Goal: Browse casually

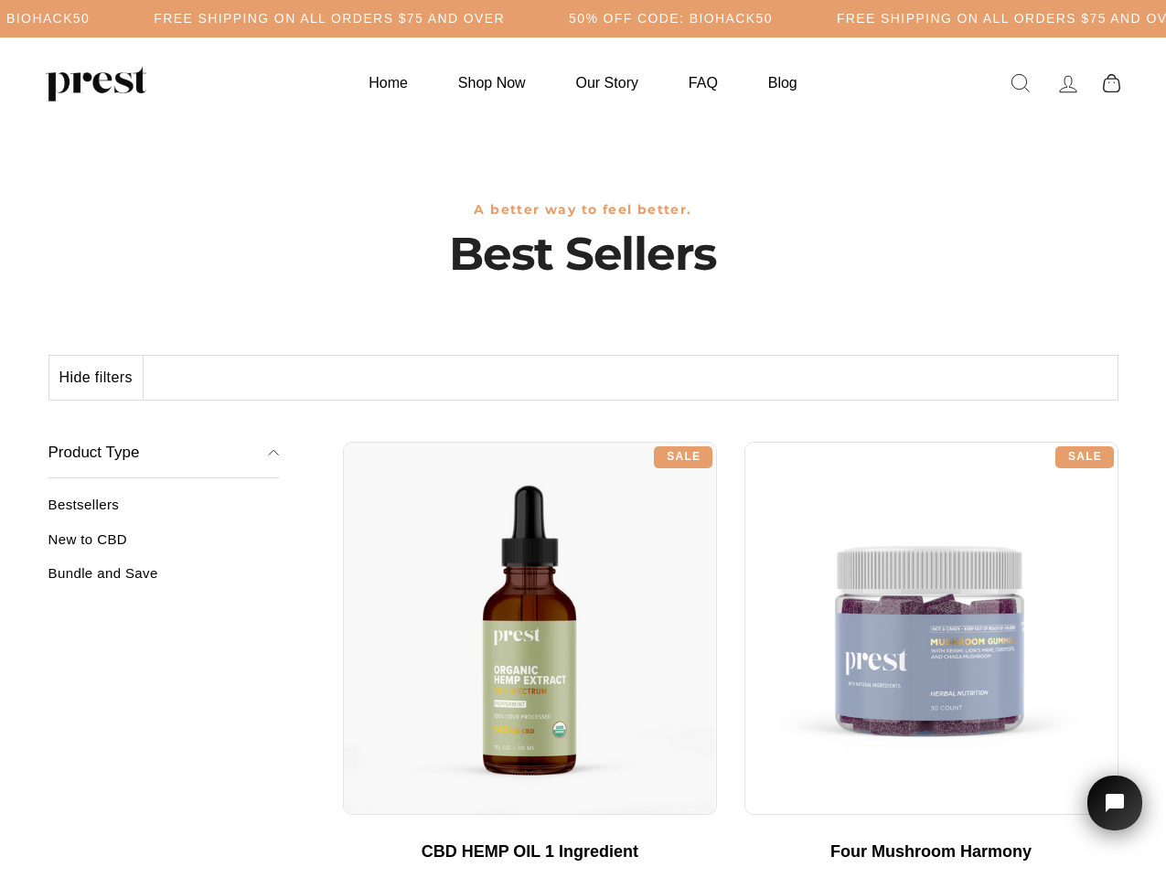
click at [583, 439] on div "**********" at bounding box center [731, 435] width 776 height 14
click at [583, 18] on h5 "50% OFF CODE: BIOHACK50" at bounding box center [671, 19] width 204 height 16
click at [97, 378] on button "Hide filters" at bounding box center [96, 378] width 94 height 44
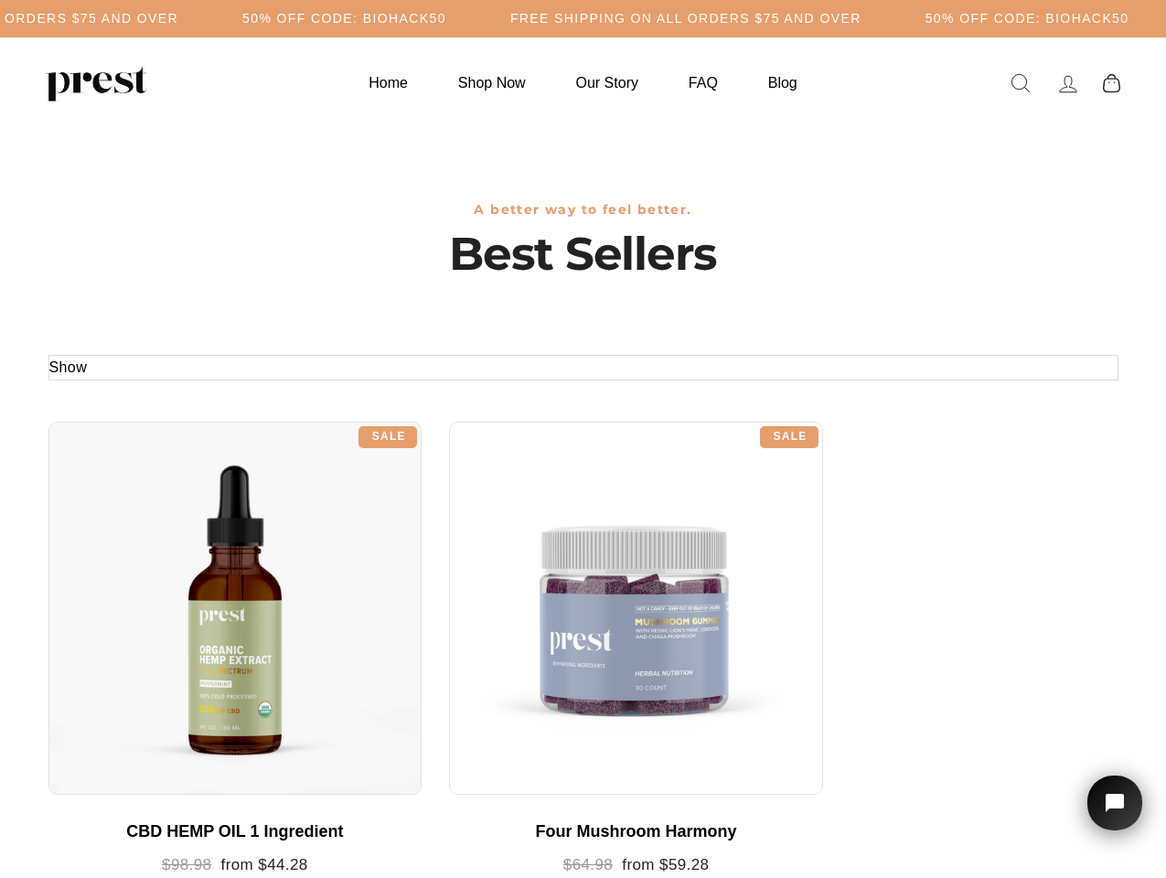
click at [164, 546] on div at bounding box center [235, 609] width 374 height 374
click at [164, 580] on div at bounding box center [235, 609] width 374 height 374
click at [1115, 803] on icon "Open chat widget" at bounding box center [1126, 803] width 28 height 28
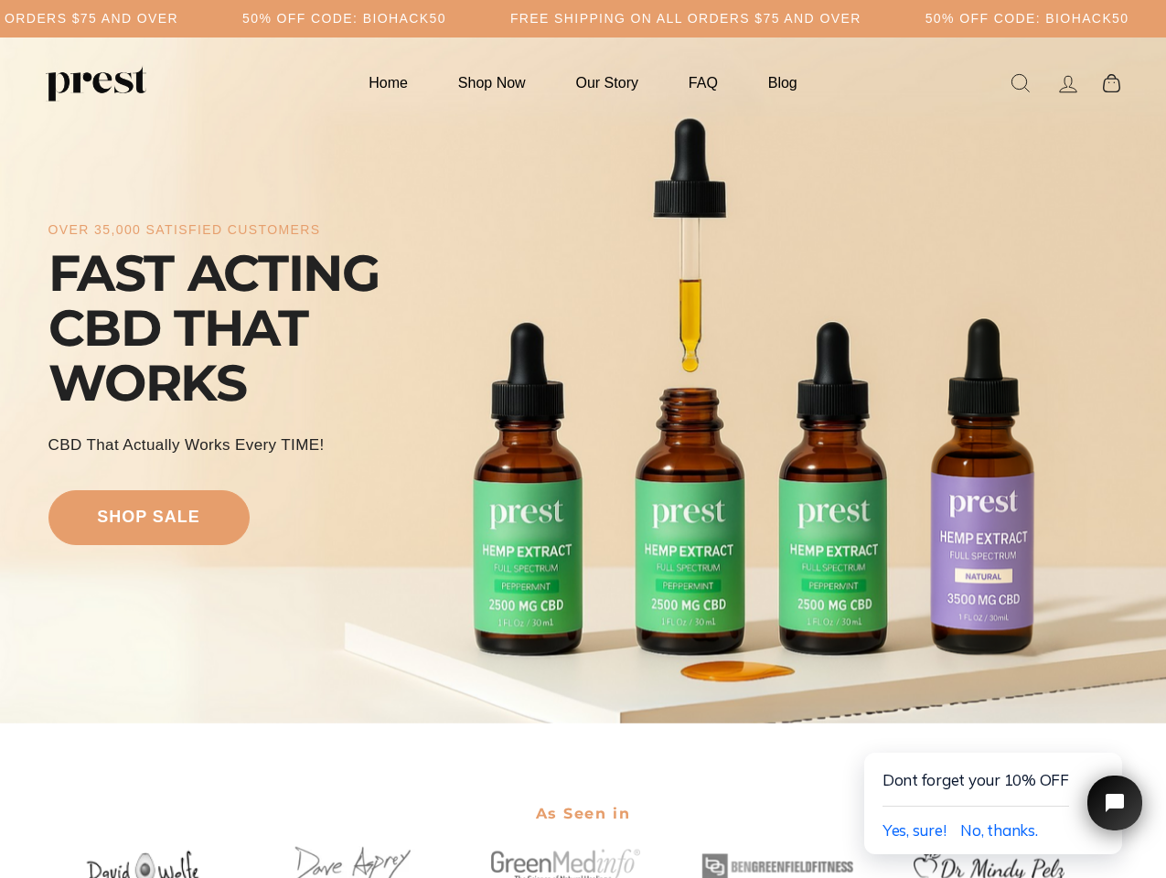
click at [583, 439] on div "over 35,000 satisfied customers FAST ACTING CBD THAT WORKS CBD That Actually Wo…" at bounding box center [583, 381] width 1070 height 540
click at [446, 18] on h5 "50% OFF CODE: BIOHACK50" at bounding box center [344, 19] width 204 height 16
click at [583, 381] on div "over 35,000 satisfied customers FAST ACTING CBD THAT WORKS CBD That Actually Wo…" at bounding box center [583, 381] width 1070 height 540
click at [914, 831] on span "Yes, sure!" at bounding box center [915, 830] width 64 height 19
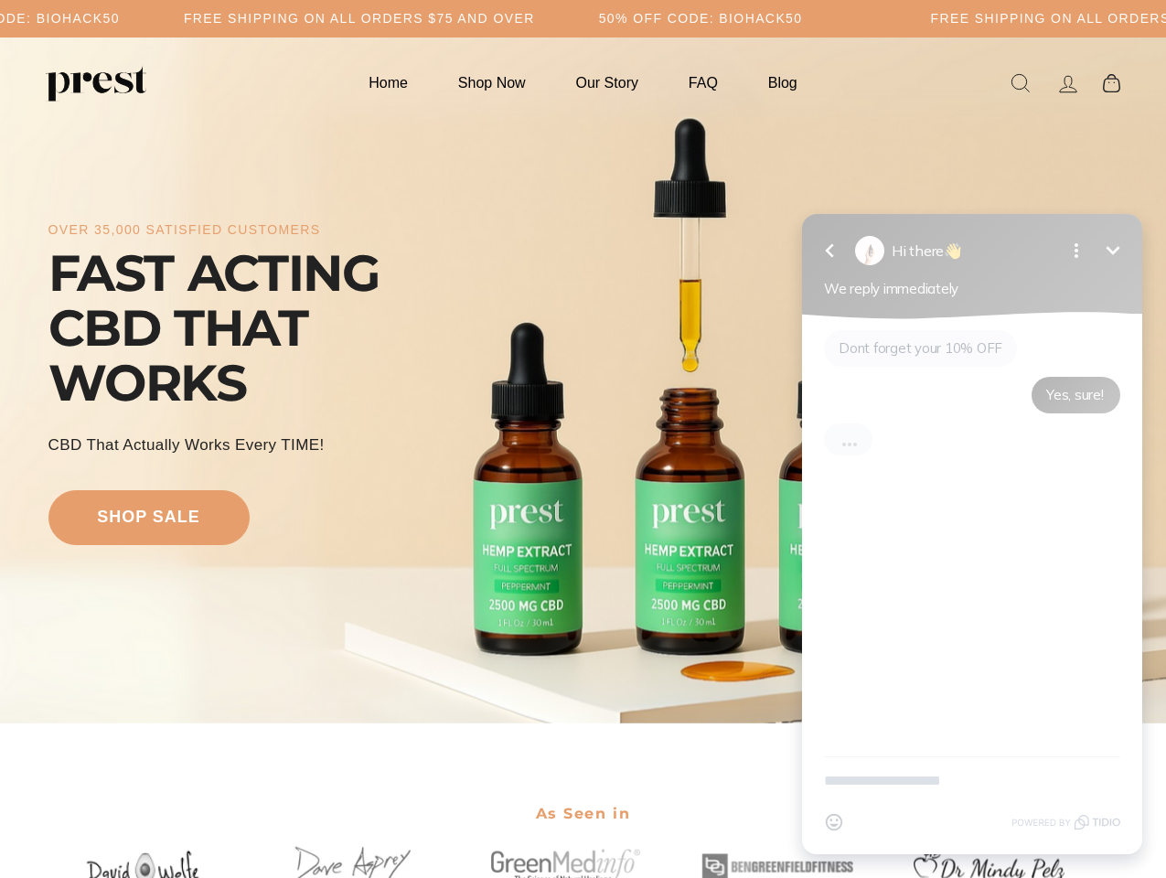
click at [999, 831] on div "Emoji" at bounding box center [972, 822] width 296 height 35
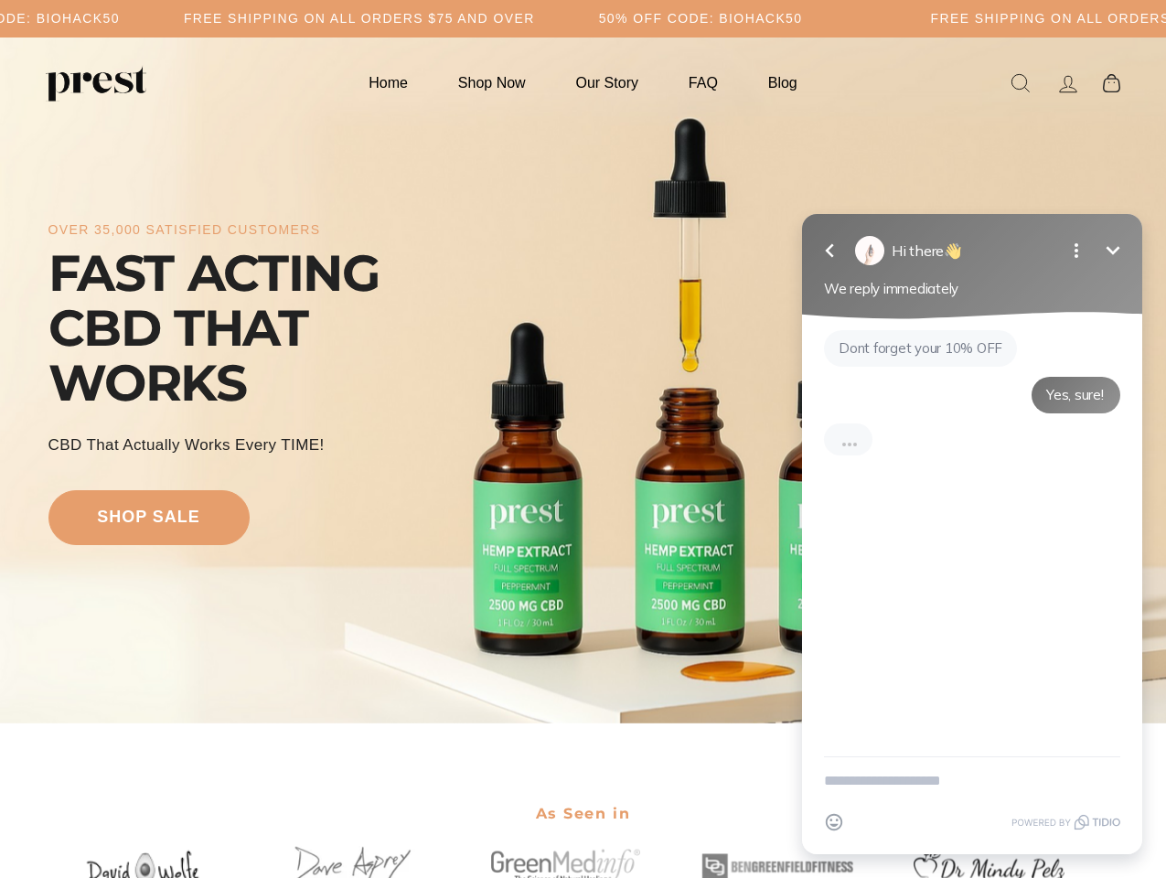
click at [1110, 734] on div "Dont forget your 10% OFF Yes, sure!" at bounding box center [972, 537] width 340 height 437
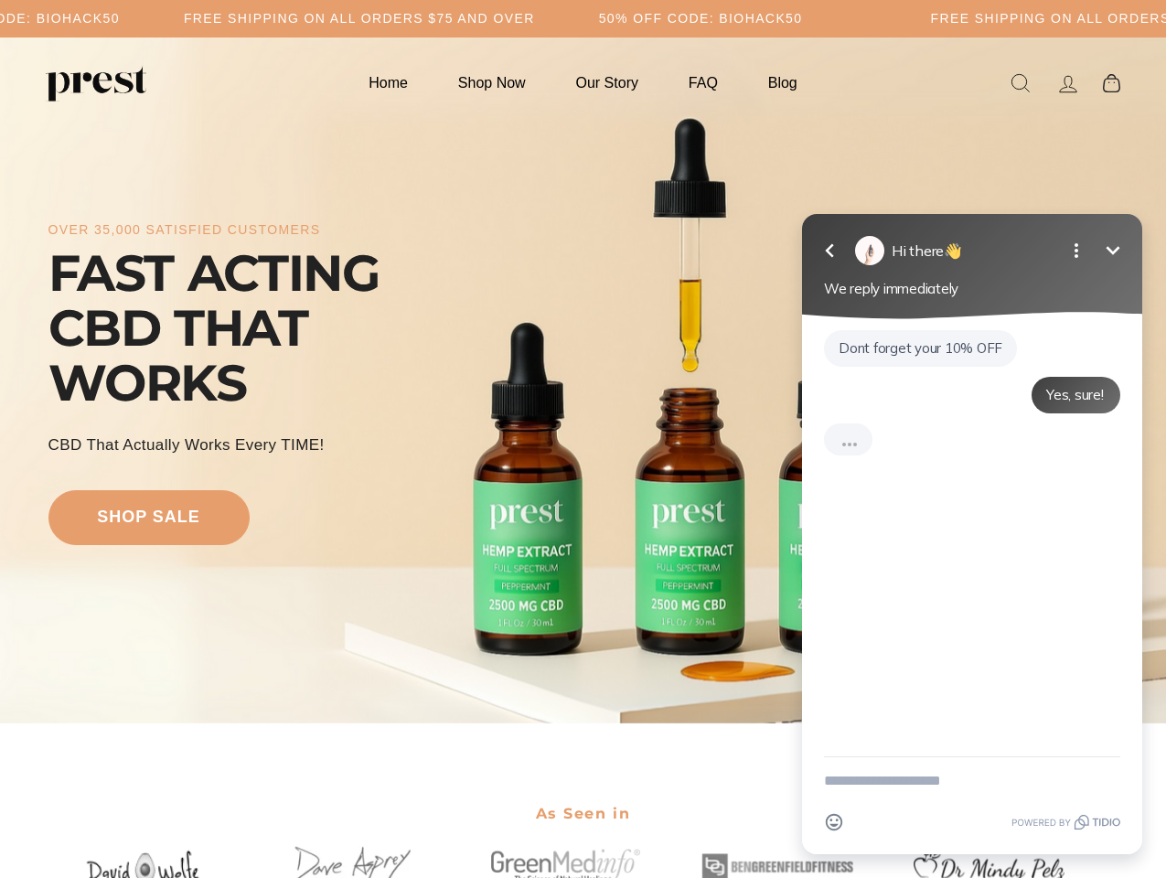
click at [1115, 803] on textarea "New message" at bounding box center [972, 781] width 296 height 48
